Goal: Information Seeking & Learning: Learn about a topic

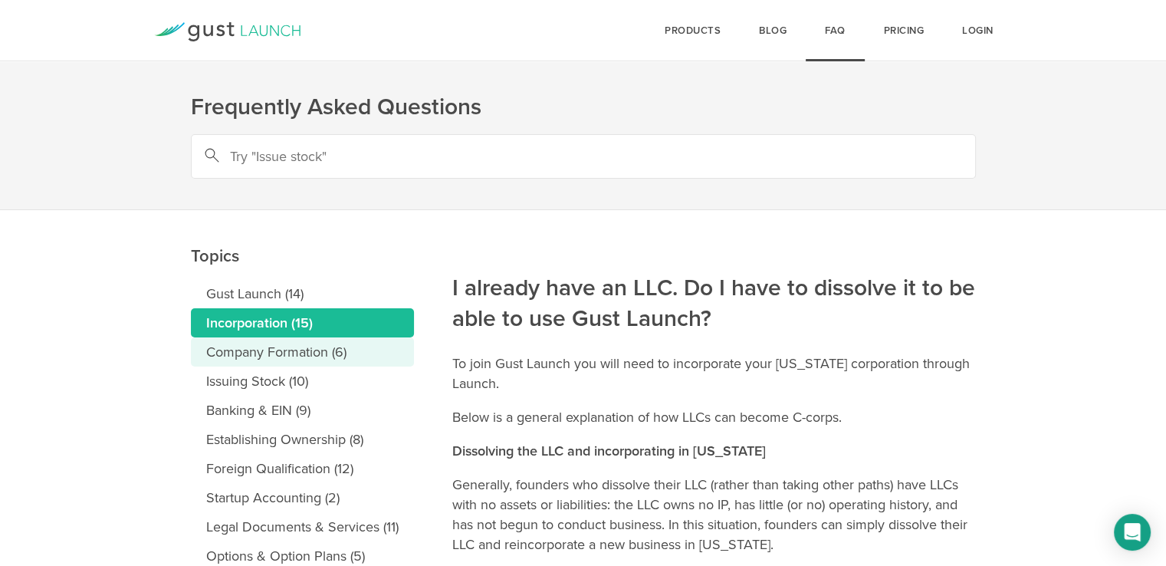
click at [340, 353] on link "Company Formation (6)" at bounding box center [302, 351] width 223 height 29
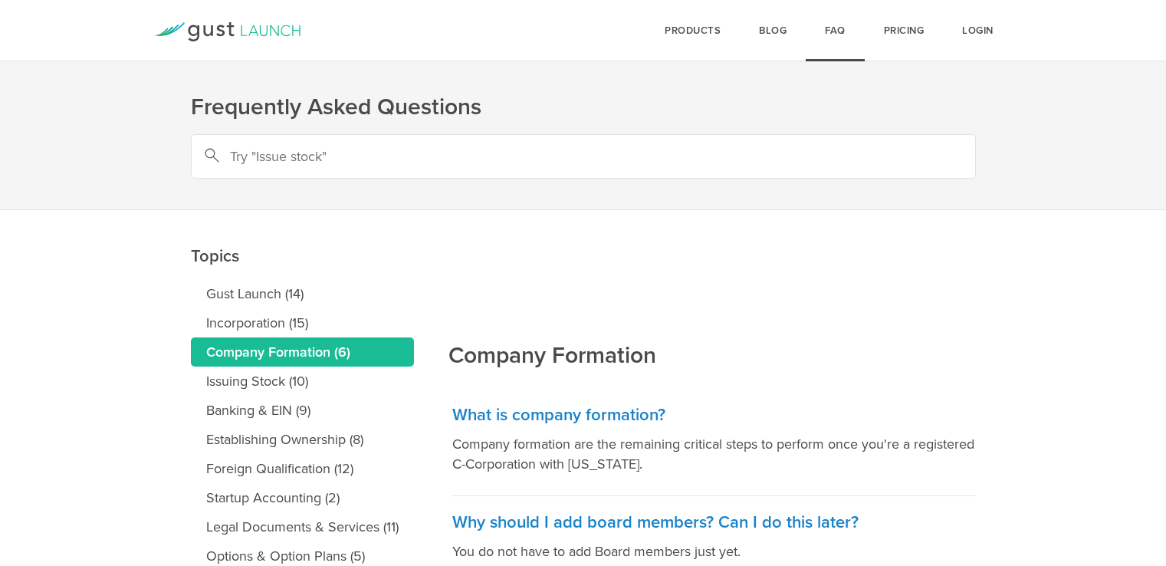
click at [322, 372] on link "Issuing Stock (10)" at bounding box center [302, 381] width 223 height 29
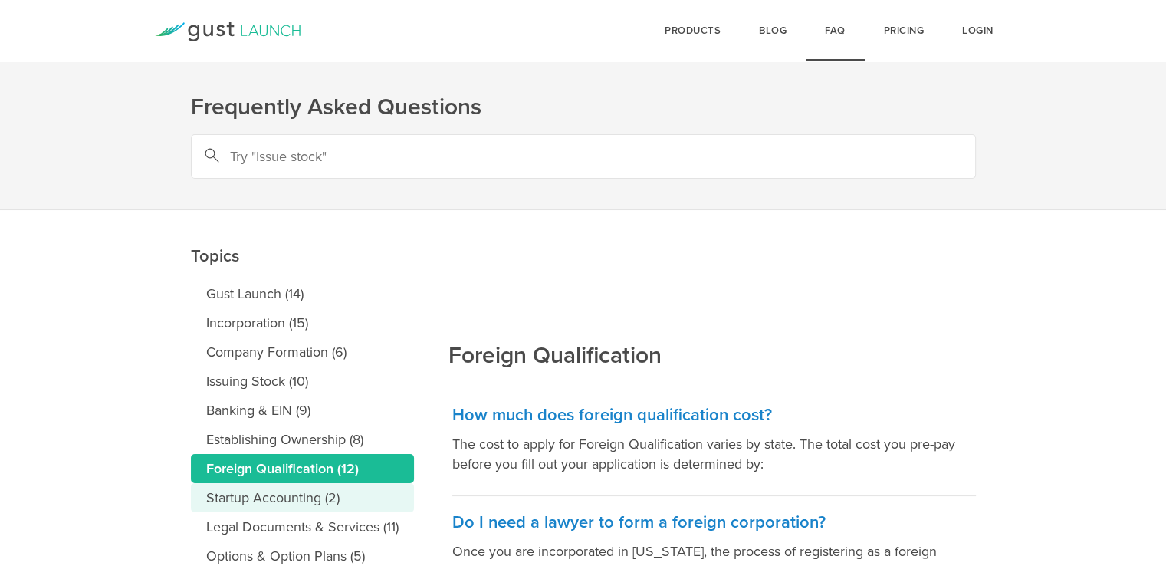
click at [317, 490] on link "Startup Accounting (2)" at bounding box center [302, 497] width 223 height 29
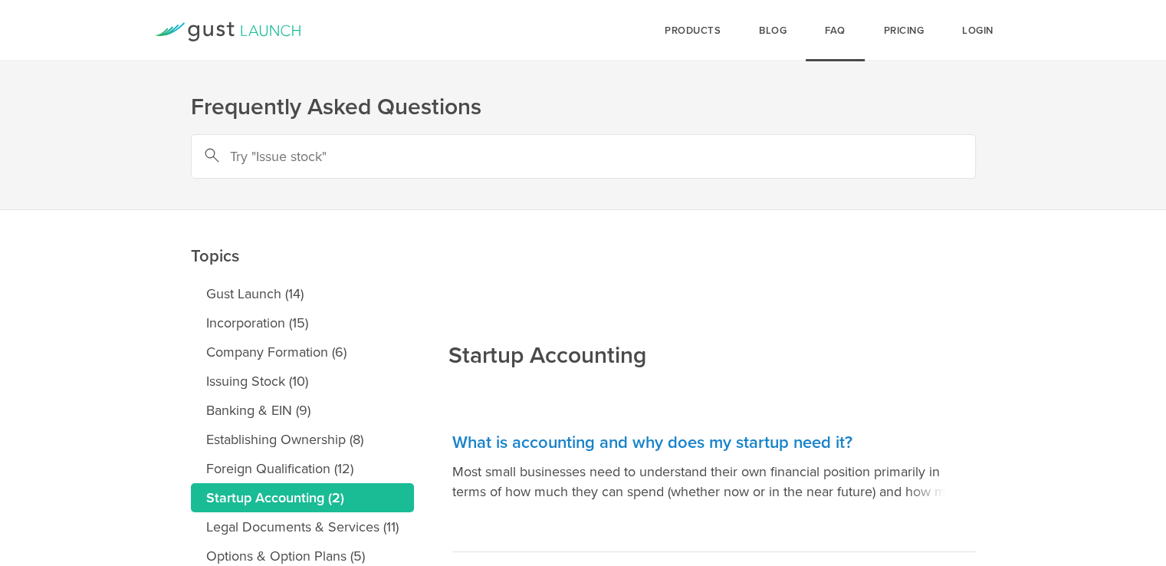
scroll to position [102, 0]
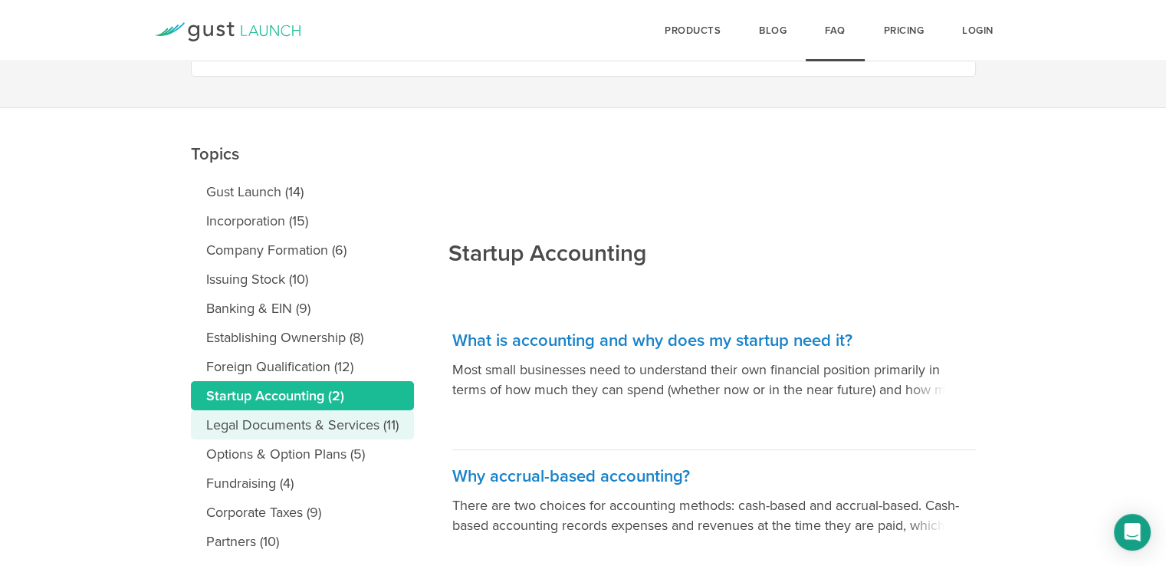
click at [301, 425] on link "Legal Documents & Services (11)" at bounding box center [302, 424] width 223 height 29
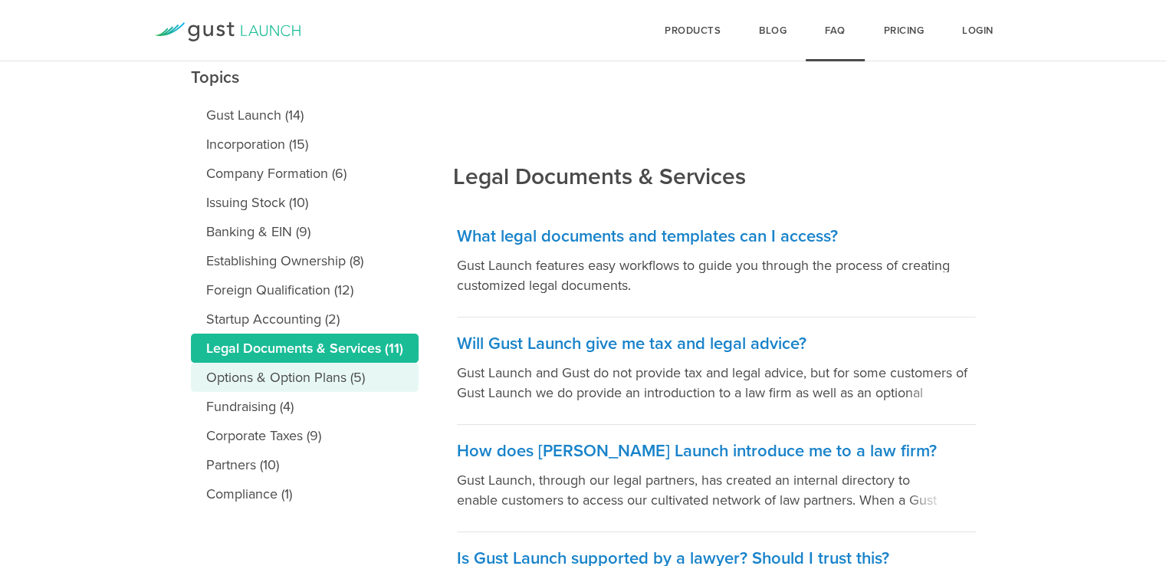
click at [285, 375] on link "Options & Option Plans (5)" at bounding box center [305, 377] width 228 height 29
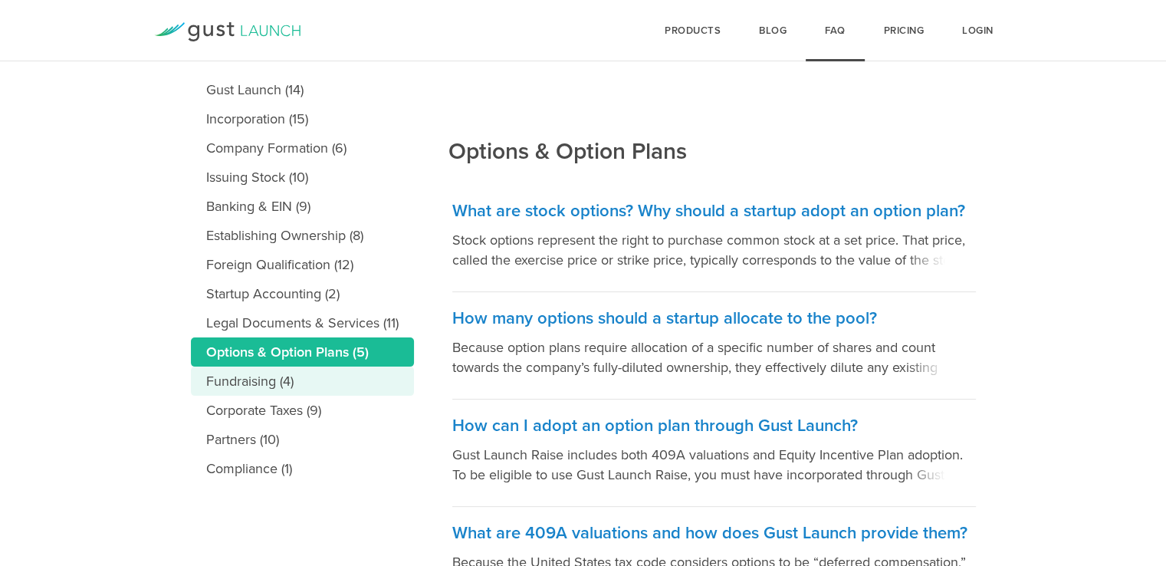
click at [279, 379] on link "Fundraising (4)" at bounding box center [302, 381] width 223 height 29
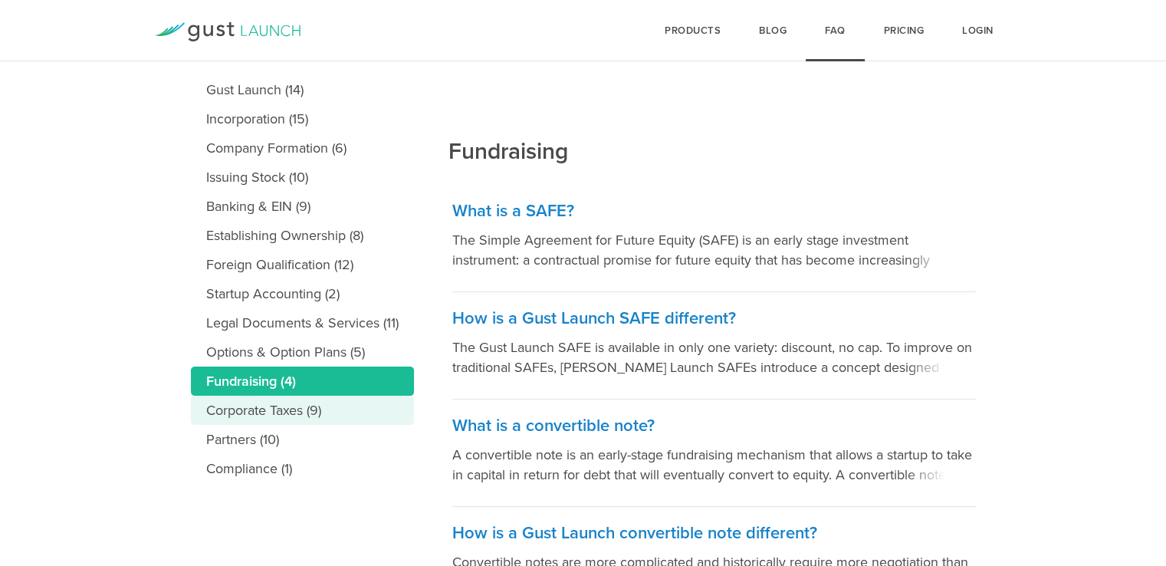
click at [279, 413] on link "Corporate Taxes (9)" at bounding box center [302, 410] width 223 height 29
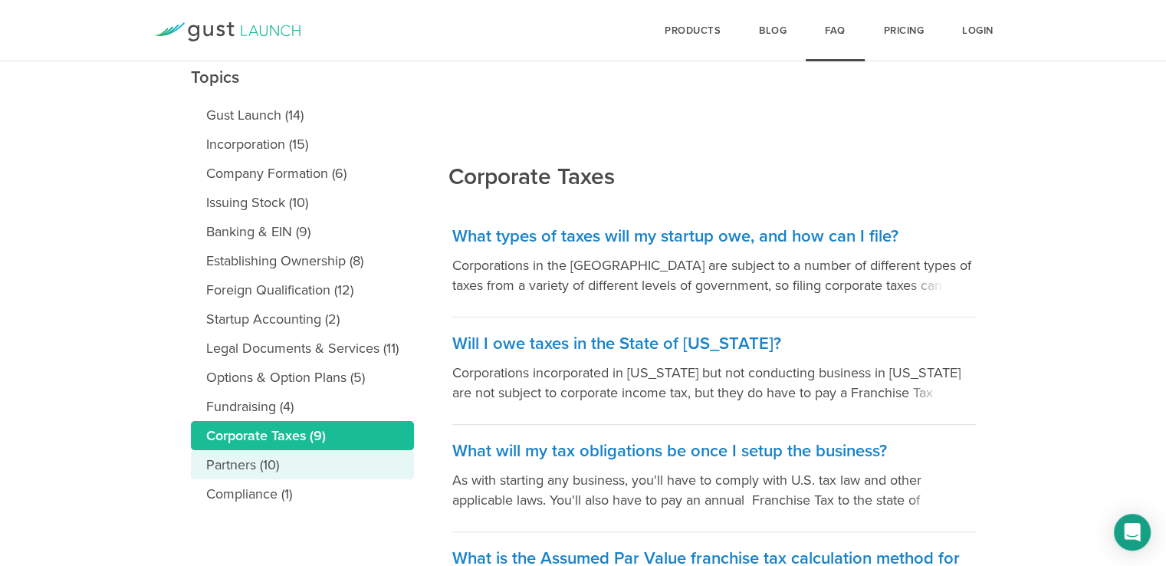
click at [269, 459] on link "Partners (10)" at bounding box center [302, 464] width 223 height 29
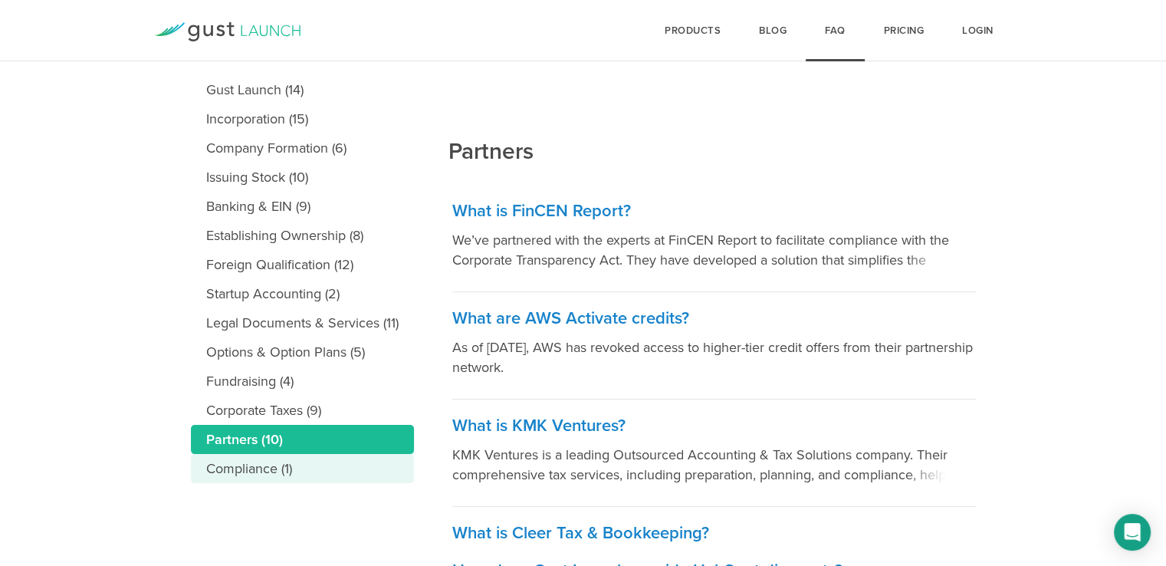
click at [285, 470] on link "Compliance (1)" at bounding box center [302, 468] width 223 height 29
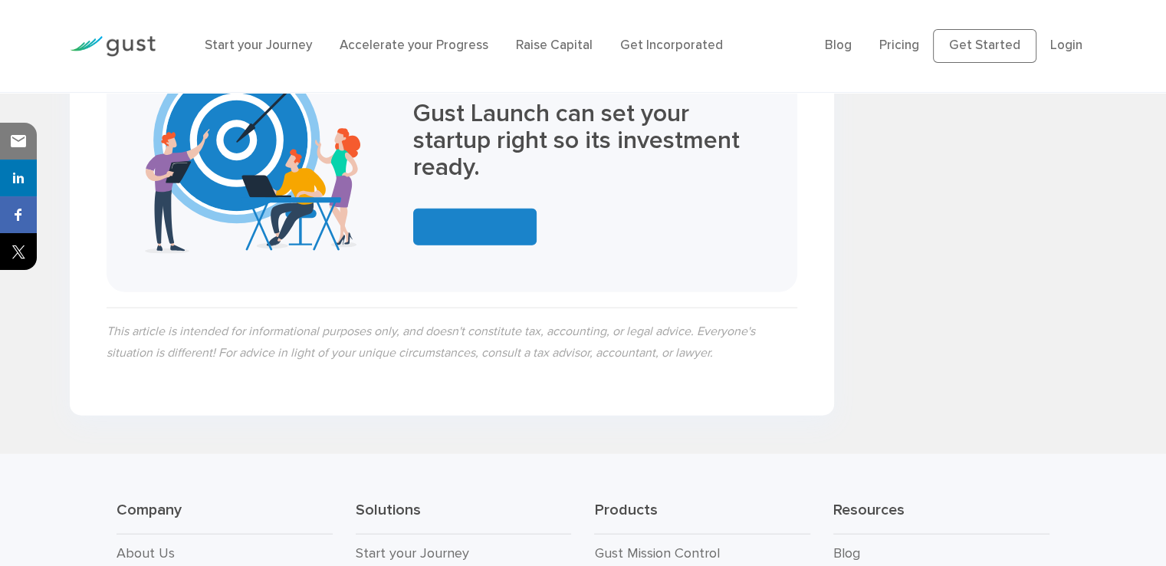
scroll to position [4075, 0]
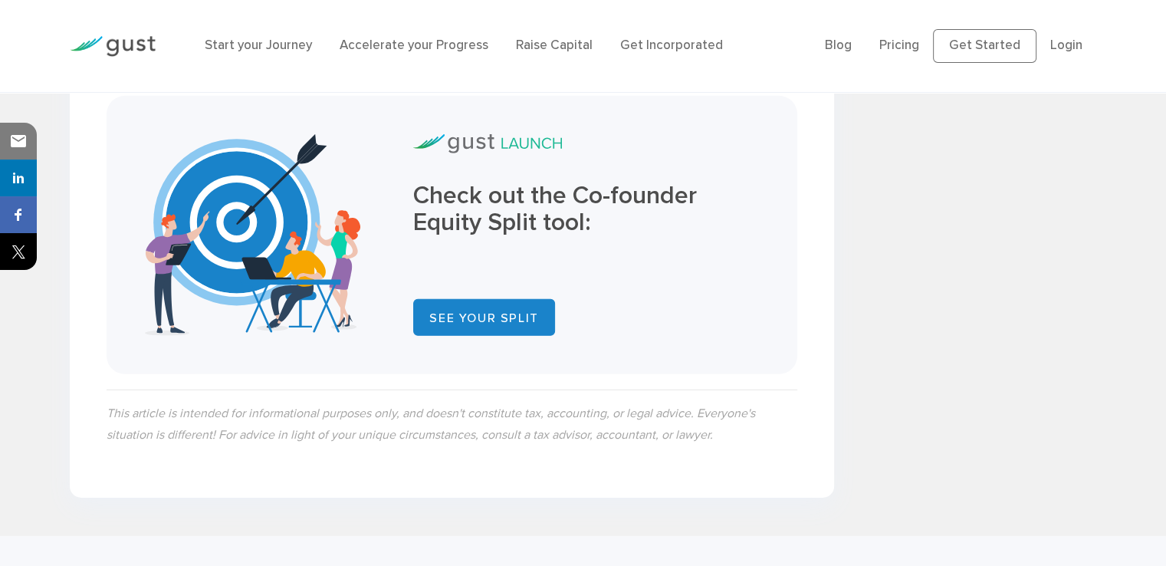
scroll to position [4801, 0]
